Goal: Task Accomplishment & Management: Use online tool/utility

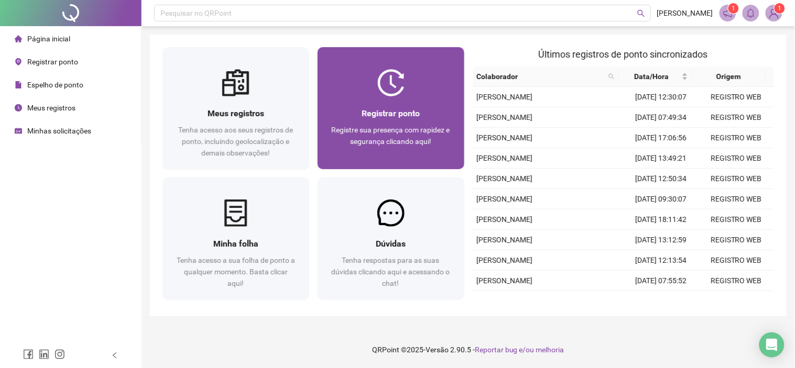
click at [402, 96] on div "Registrar ponto Registre sua presença com rapidez e segurança clicando aqui!" at bounding box center [390, 132] width 147 height 73
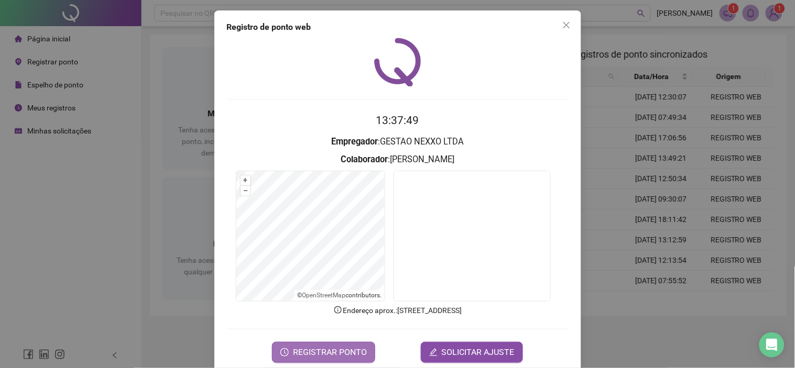
click at [315, 350] on span "REGISTRAR PONTO" at bounding box center [330, 352] width 74 height 13
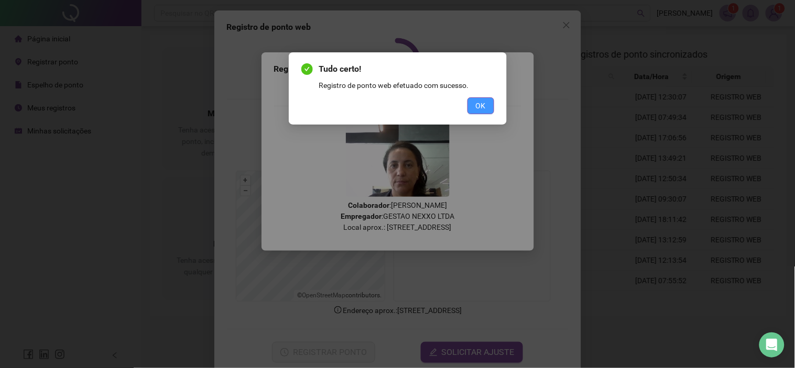
click at [489, 114] on div "Tudo certo! Registro de ponto web efetuado com sucesso. OK" at bounding box center [398, 88] width 218 height 72
click at [485, 103] on span "OK" at bounding box center [481, 106] width 10 height 12
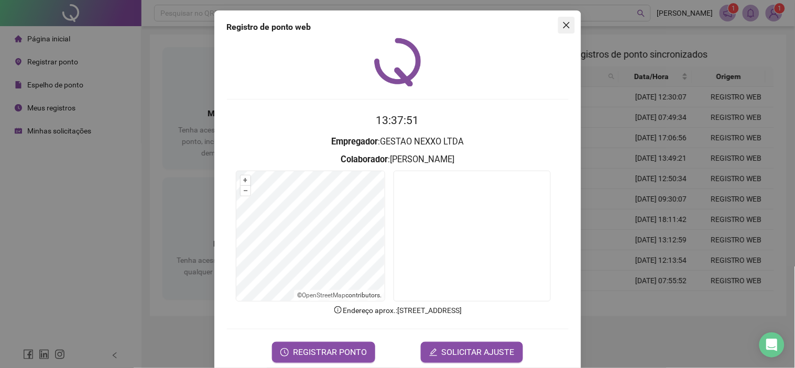
click at [562, 27] on icon "close" at bounding box center [566, 25] width 8 height 8
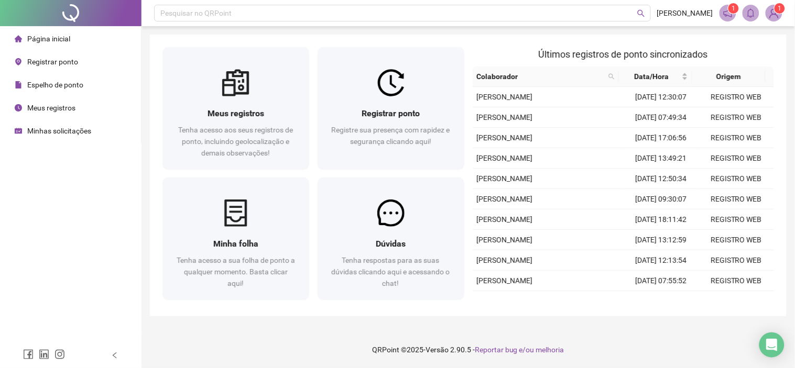
click at [69, 129] on span "Minhas solicitações" at bounding box center [59, 131] width 64 height 8
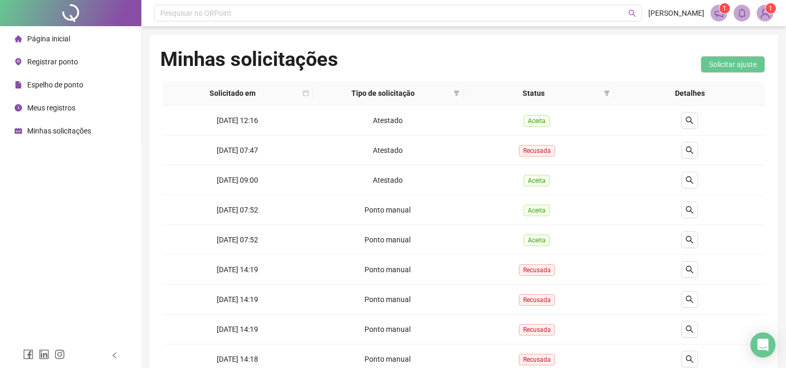
click at [51, 37] on span "Página inicial" at bounding box center [48, 39] width 43 height 8
